Goal: Task Accomplishment & Management: Use online tool/utility

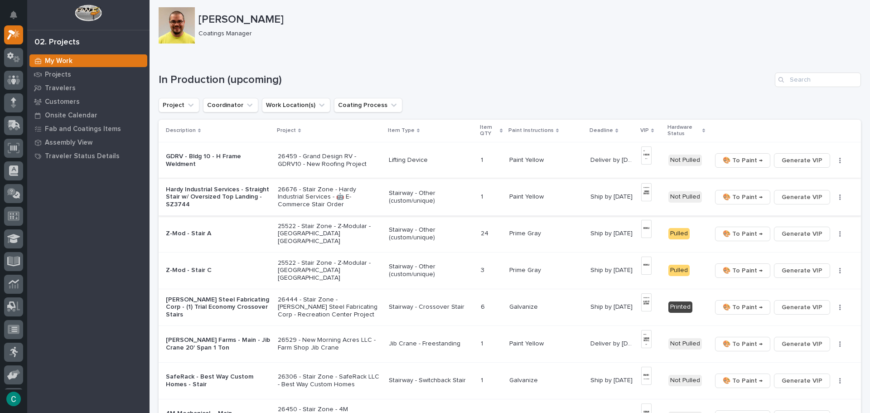
scroll to position [56, 0]
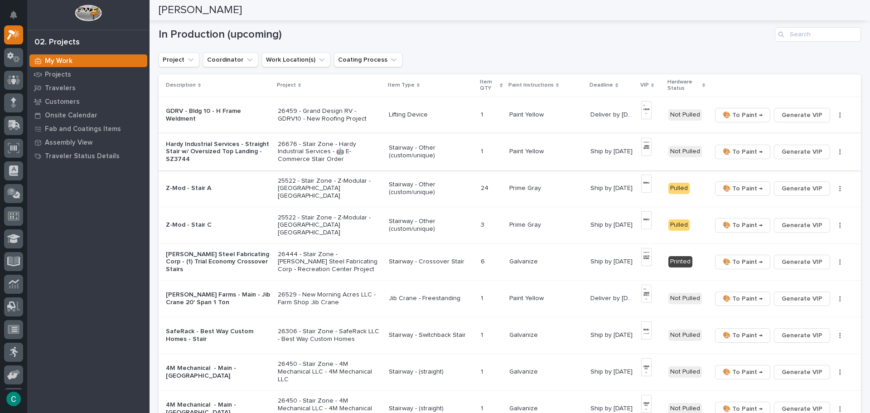
click at [740, 149] on span "🎨 To Paint →" at bounding box center [742, 151] width 40 height 11
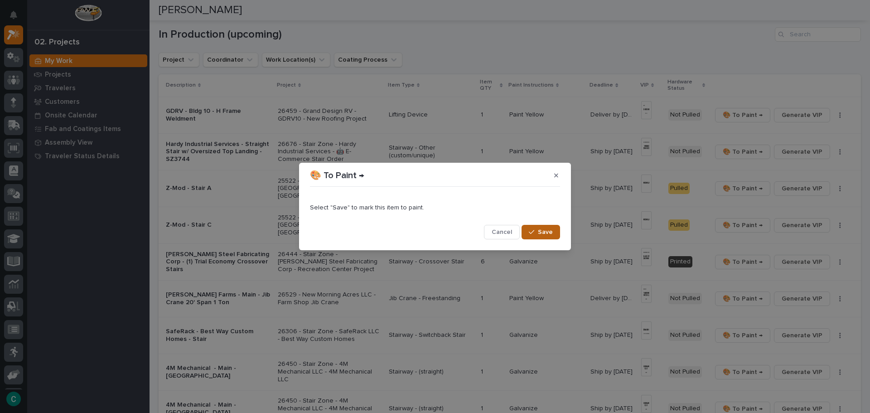
click at [537, 235] on button "Save" at bounding box center [540, 232] width 38 height 14
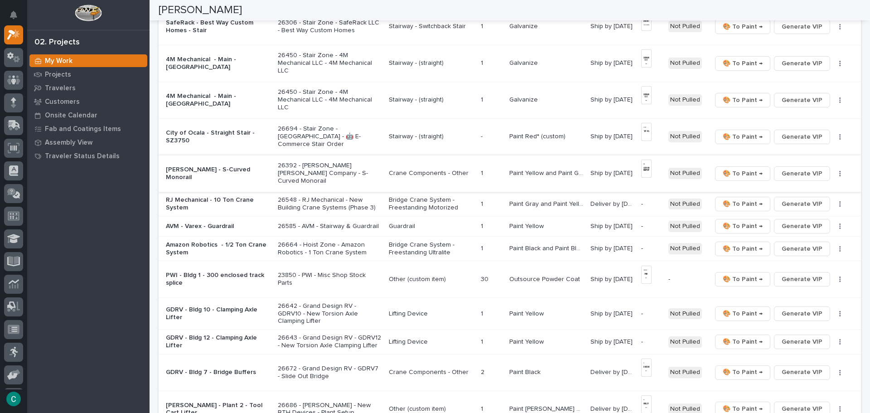
scroll to position [373, 0]
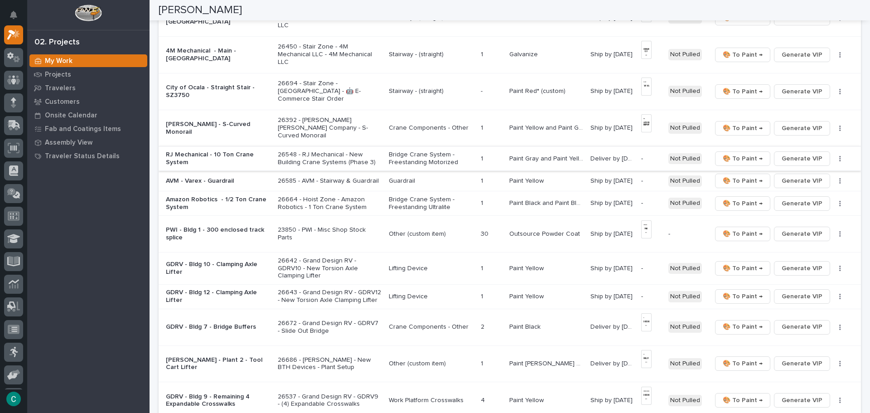
click at [812, 159] on span "Generate VIP" at bounding box center [801, 158] width 41 height 11
click at [798, 180] on span "Generate VIP" at bounding box center [801, 180] width 41 height 11
click at [788, 205] on span "Generate VIP" at bounding box center [801, 203] width 41 height 11
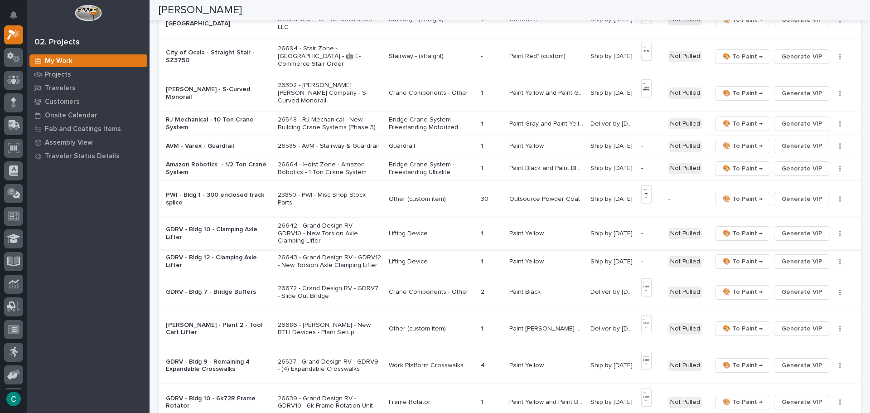
scroll to position [418, 0]
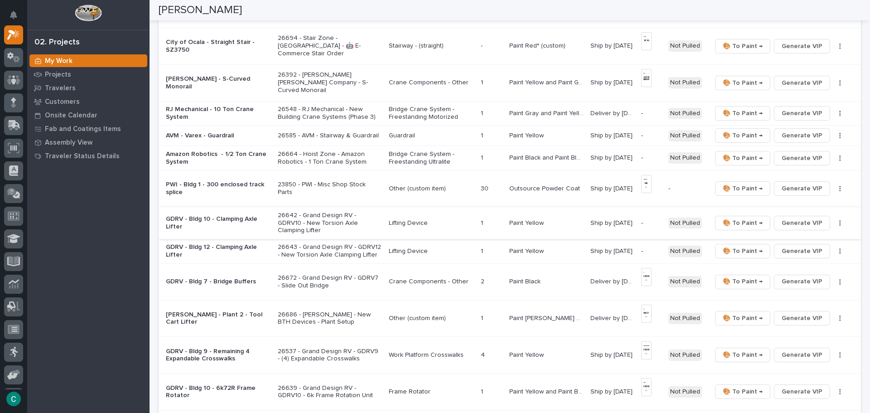
click at [793, 219] on span "Generate VIP" at bounding box center [801, 222] width 41 height 11
click at [816, 245] on button "Generate VIP" at bounding box center [802, 251] width 56 height 14
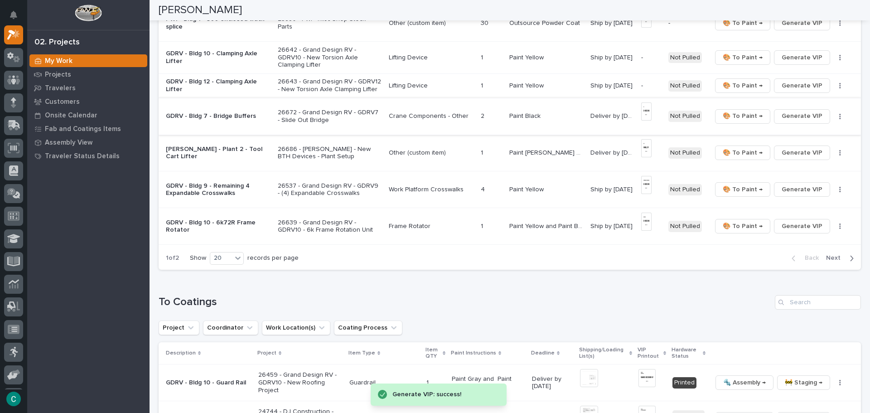
scroll to position [600, 0]
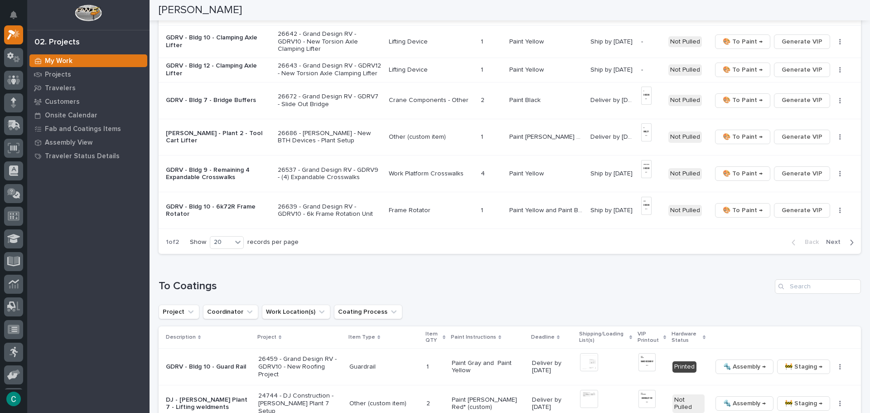
click at [837, 238] on span "Next" at bounding box center [836, 242] width 20 height 8
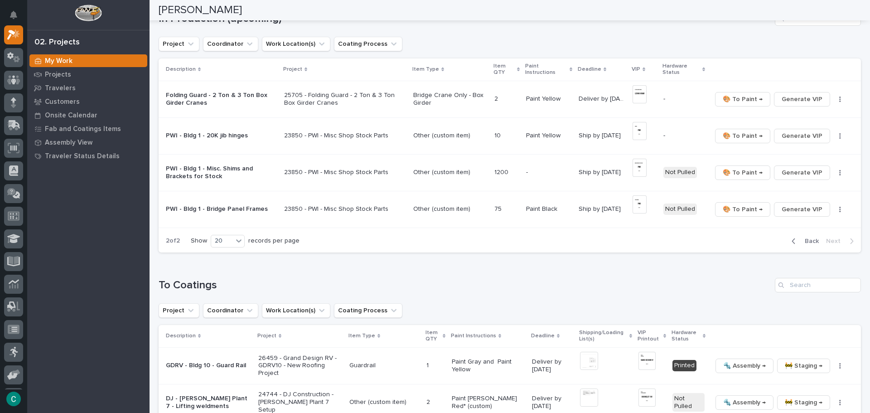
scroll to position [67, 0]
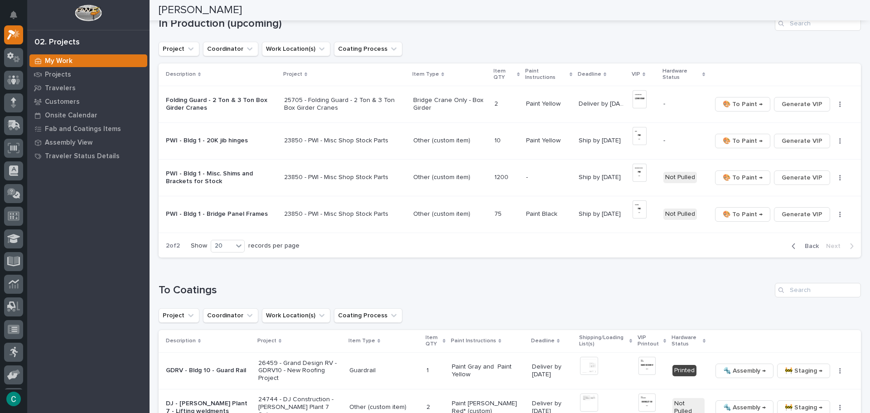
click at [803, 244] on span "Back" at bounding box center [808, 246] width 19 height 8
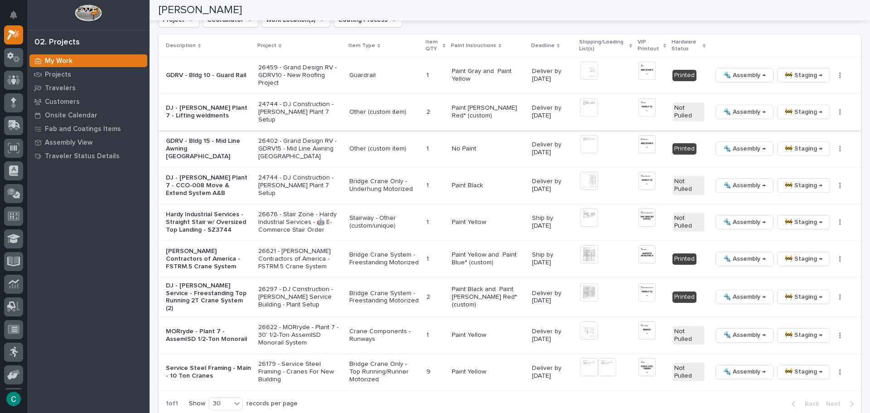
scroll to position [954, 0]
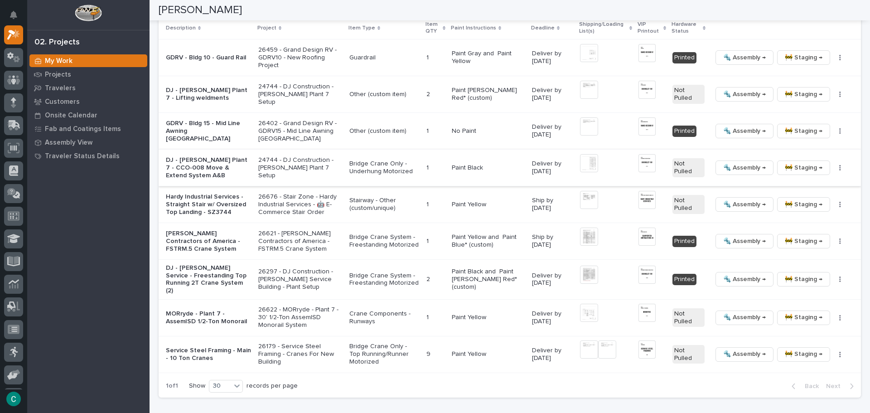
click at [790, 167] on span "🚧 Staging →" at bounding box center [803, 167] width 38 height 11
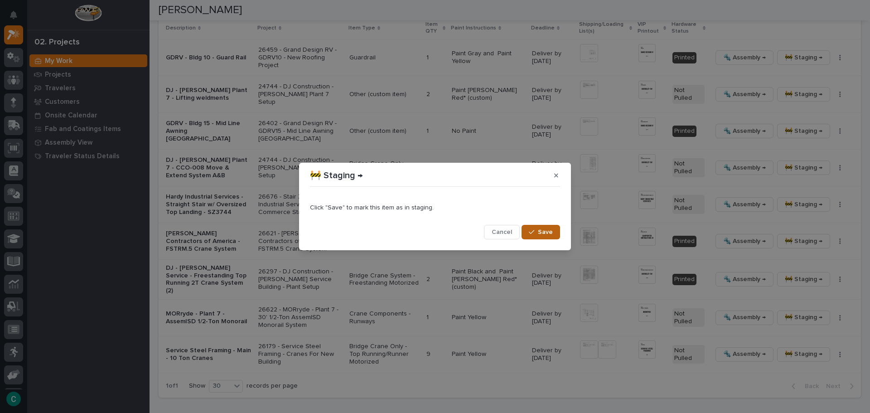
click at [556, 234] on button "Save" at bounding box center [540, 232] width 38 height 14
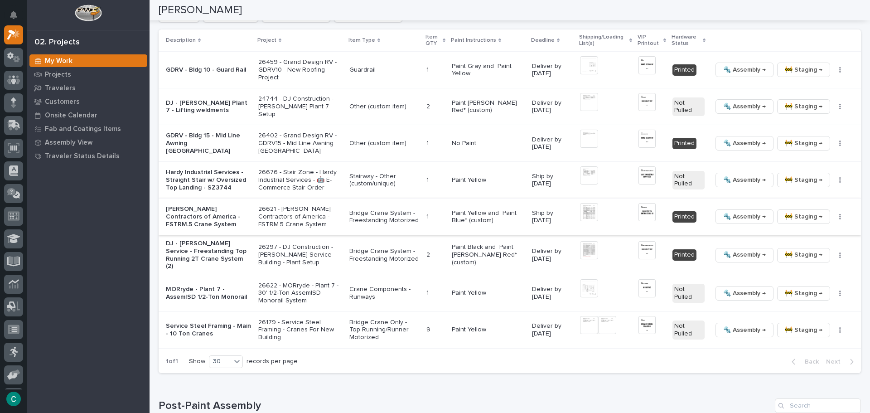
click at [747, 216] on span "🔩 Assembly →" at bounding box center [744, 216] width 43 height 11
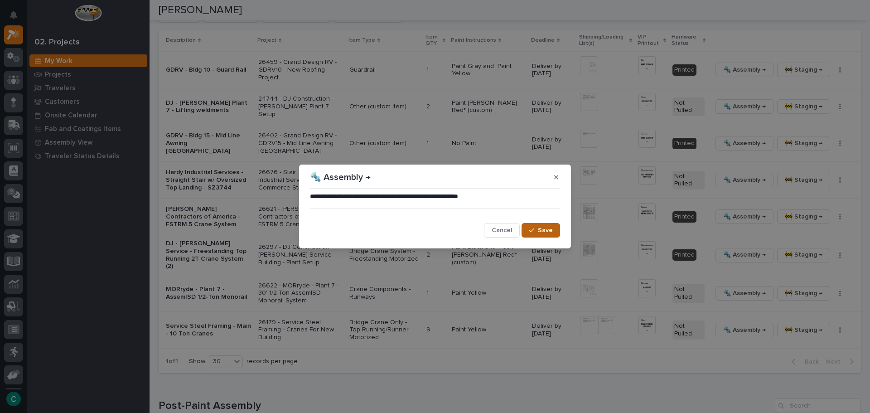
click at [546, 228] on span "Save" at bounding box center [545, 230] width 15 height 8
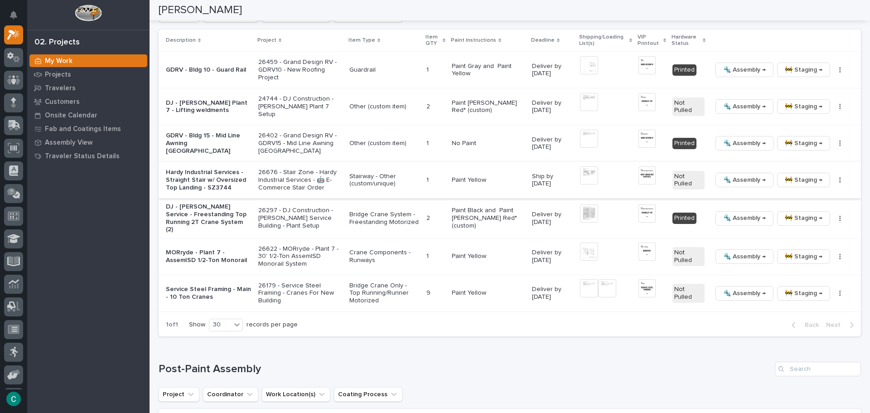
click at [643, 178] on img at bounding box center [646, 175] width 17 height 18
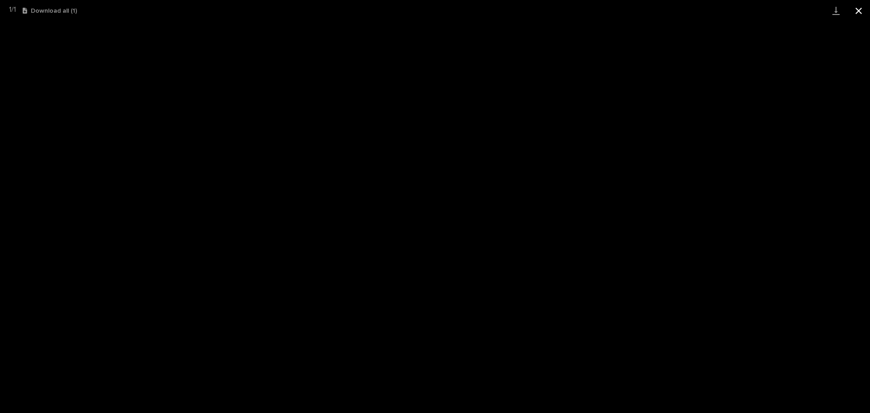
click at [861, 13] on button "Close gallery" at bounding box center [858, 10] width 23 height 21
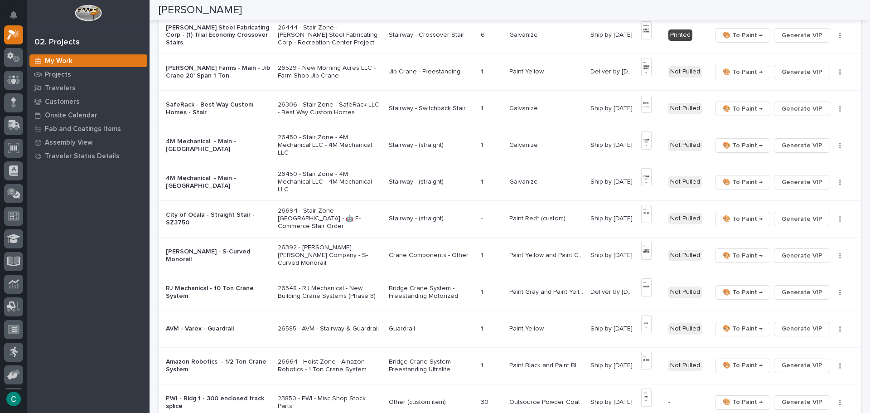
scroll to position [230, 0]
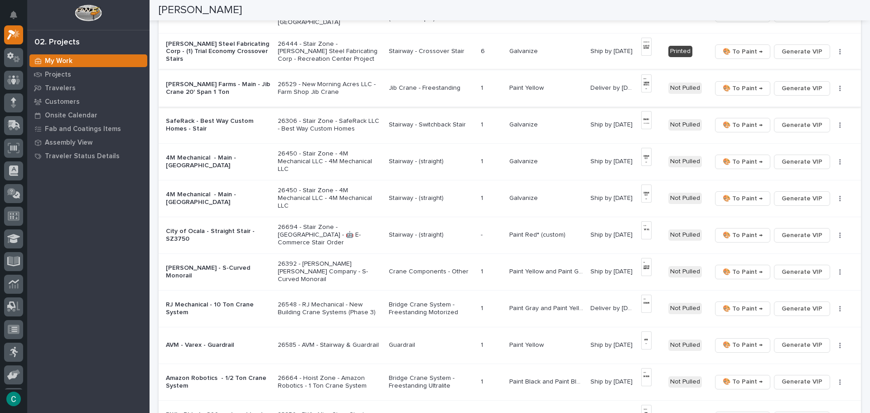
click at [644, 80] on img at bounding box center [646, 83] width 10 height 18
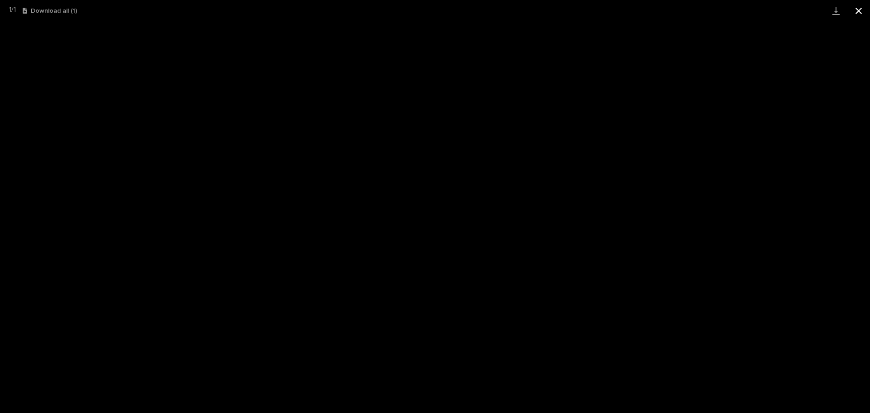
click at [861, 9] on button "Close gallery" at bounding box center [858, 10] width 23 height 21
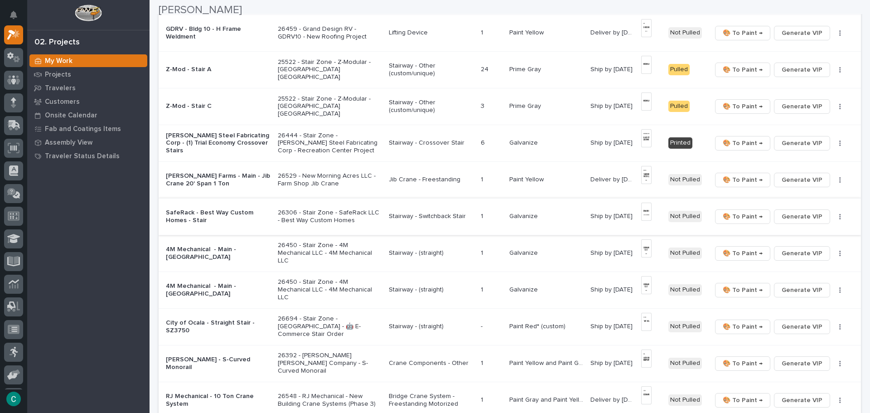
scroll to position [139, 0]
